Goal: Check status: Check status

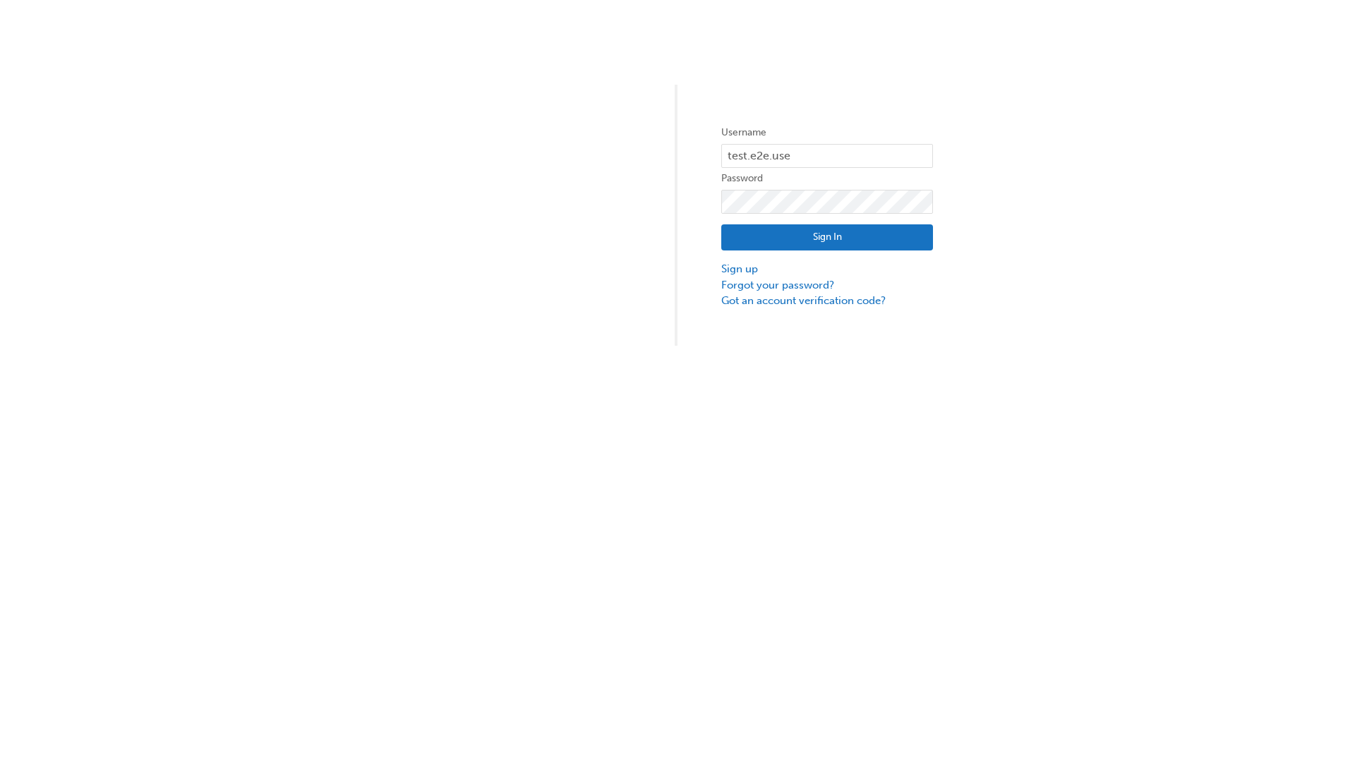
type input "test.e2e.user31"
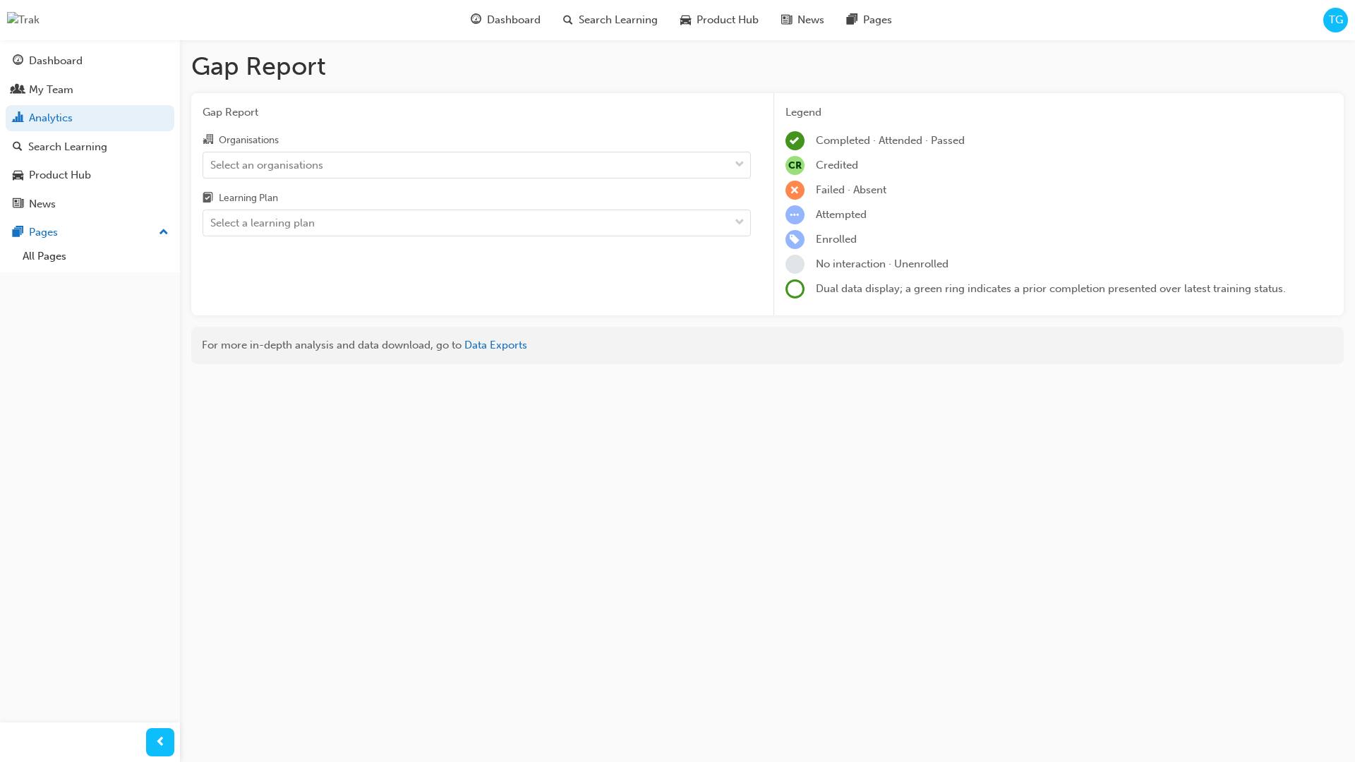
click at [212, 165] on input "Organisations Select an organisations" at bounding box center [210, 164] width 1 height 12
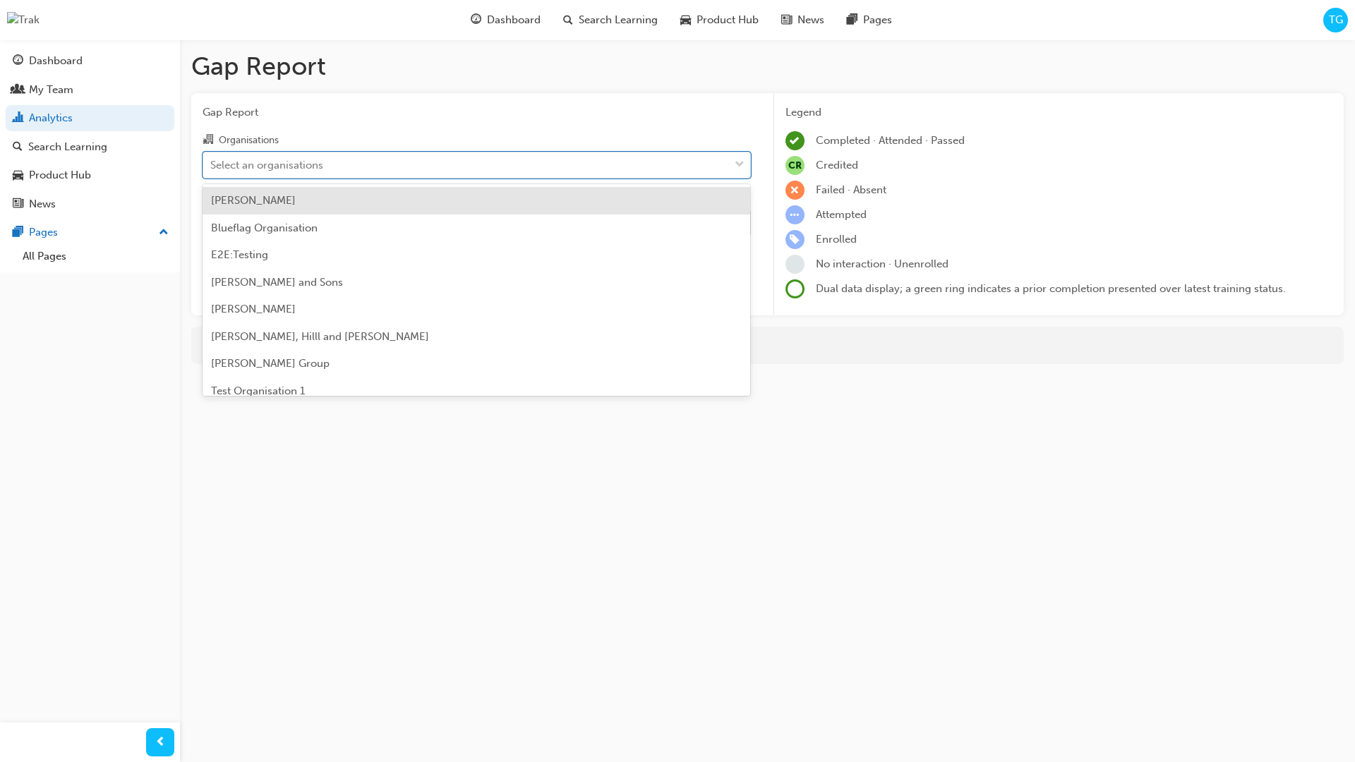
click at [212, 224] on input "Learning Plan Select a learning plan" at bounding box center [210, 223] width 1 height 12
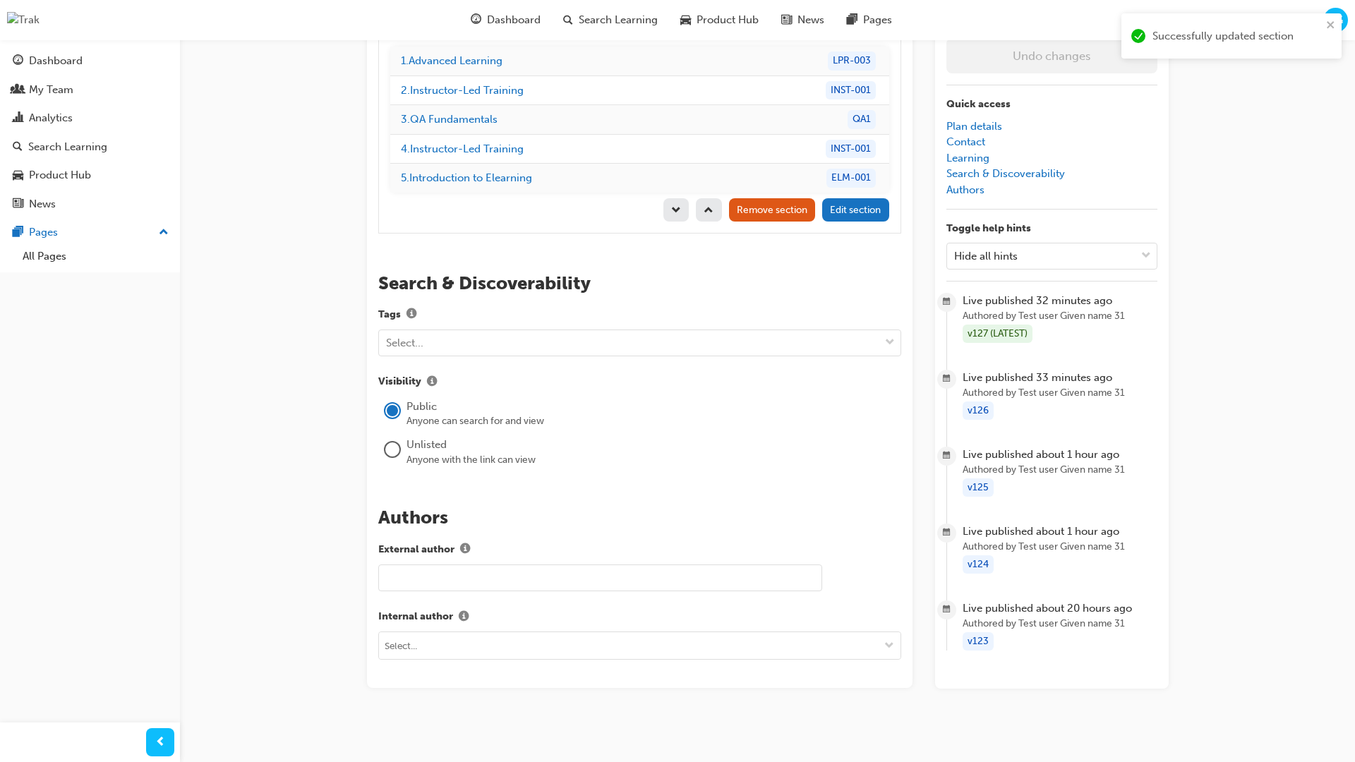
scroll to position [199, 0]
